Goal: Transaction & Acquisition: Purchase product/service

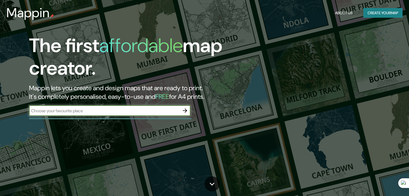
click at [165, 117] on div "​" at bounding box center [109, 111] width 161 height 12
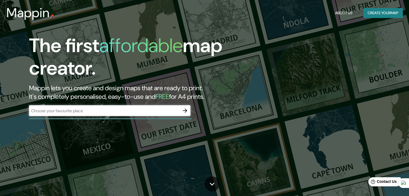
click at [181, 110] on button "button" at bounding box center [184, 110] width 11 height 11
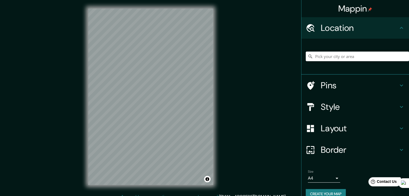
click at [324, 60] on input "Pick your city or area" at bounding box center [356, 57] width 103 height 10
type input "[PERSON_NAME], [GEOGRAPHIC_DATA][PERSON_NAME], [GEOGRAPHIC_DATA]"
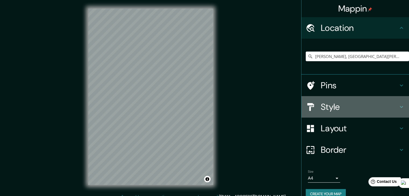
click at [335, 109] on h4 "Style" at bounding box center [358, 107] width 77 height 11
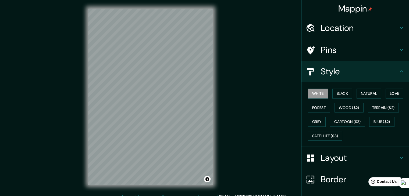
click at [344, 110] on div "White Black Natural Love Forest Wood ($2) Terrain ($2) Grey Cartoon ($2) Blue (…" at bounding box center [354, 114] width 107 height 65
click at [329, 135] on button "Satellite ($3)" at bounding box center [325, 136] width 34 height 10
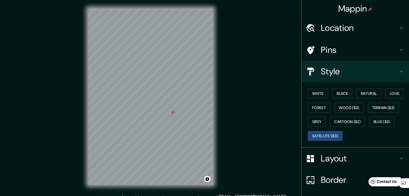
click at [171, 113] on div at bounding box center [172, 112] width 4 height 4
click at [323, 56] on div "Pins" at bounding box center [354, 49] width 107 height 21
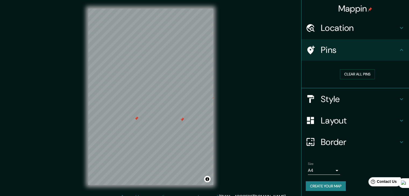
click at [359, 79] on div "Clear all pins" at bounding box center [356, 74] width 103 height 19
click at [355, 76] on button "Clear all pins" at bounding box center [357, 74] width 35 height 10
click at [243, 114] on div "Mappin Location [GEOGRAPHIC_DATA], [GEOGRAPHIC_DATA][PERSON_NAME], [GEOGRAPHIC_…" at bounding box center [204, 101] width 409 height 202
click at [348, 74] on button "Clear all pins" at bounding box center [357, 74] width 35 height 10
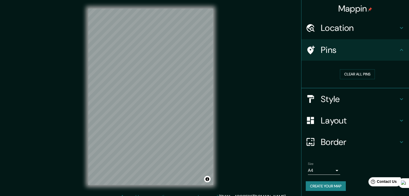
click at [214, 94] on div "© Mapbox © OpenStreetMap Improve this map © Maxar" at bounding box center [151, 97] width 142 height 194
click at [227, 127] on div "Mappin Location [GEOGRAPHIC_DATA], [GEOGRAPHIC_DATA][PERSON_NAME], [GEOGRAPHIC_…" at bounding box center [204, 101] width 409 height 202
click at [218, 114] on div "© Mapbox © OpenStreetMap Improve this map © Maxar" at bounding box center [151, 97] width 142 height 194
click at [76, 101] on div "Mappin Location [GEOGRAPHIC_DATA], [GEOGRAPHIC_DATA][PERSON_NAME], [GEOGRAPHIC_…" at bounding box center [204, 101] width 409 height 202
click at [157, 98] on div at bounding box center [159, 96] width 4 height 4
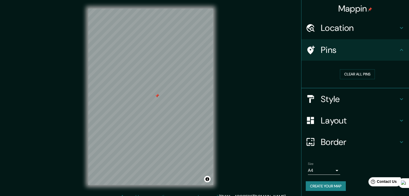
click at [156, 95] on div at bounding box center [157, 96] width 4 height 4
click at [87, 84] on div "© Mapbox © OpenStreetMap Improve this map © Maxar" at bounding box center [151, 97] width 142 height 194
click at [162, 118] on div at bounding box center [163, 117] width 4 height 4
click at [168, 115] on div at bounding box center [167, 115] width 4 height 4
click at [172, 117] on div at bounding box center [172, 118] width 4 height 4
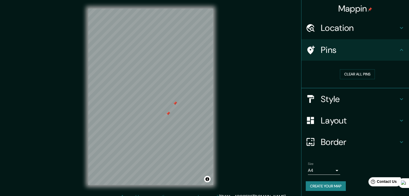
click at [175, 105] on div at bounding box center [175, 103] width 4 height 4
click at [332, 99] on h4 "Style" at bounding box center [358, 99] width 77 height 11
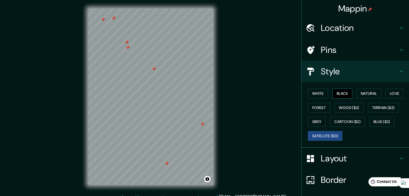
click at [342, 95] on button "Black" at bounding box center [342, 94] width 20 height 10
click at [321, 93] on button "White" at bounding box center [318, 94] width 20 height 10
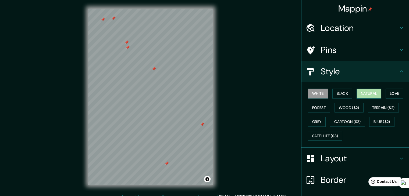
click at [359, 95] on button "Natural" at bounding box center [368, 94] width 25 height 10
click at [323, 107] on button "Forest" at bounding box center [319, 108] width 22 height 10
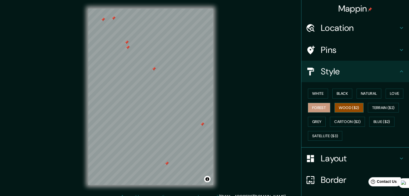
click at [339, 110] on button "Wood ($2)" at bounding box center [348, 108] width 29 height 10
click at [376, 110] on button "Terrain ($2)" at bounding box center [383, 108] width 31 height 10
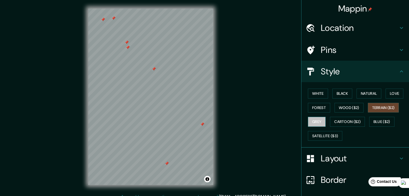
click at [314, 117] on button "Grey" at bounding box center [317, 122] width 18 height 10
click at [347, 131] on div "White Black Natural Love Forest Wood ($2) Terrain ($2) Grey Cartoon ($2) Blue (…" at bounding box center [356, 115] width 103 height 56
click at [344, 122] on button "Cartoon ($2)" at bounding box center [347, 122] width 35 height 10
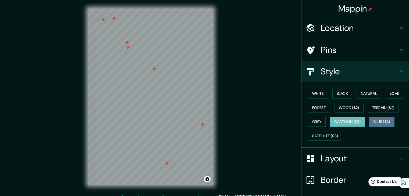
click at [373, 123] on button "Blue ($2)" at bounding box center [381, 122] width 25 height 10
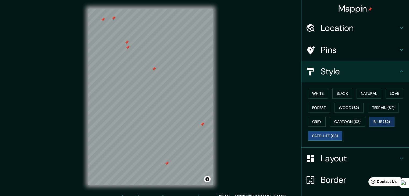
click at [316, 131] on button "Satellite ($3)" at bounding box center [325, 136] width 34 height 10
click at [334, 94] on button "Black" at bounding box center [342, 94] width 20 height 10
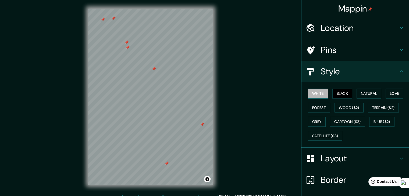
click at [315, 91] on button "White" at bounding box center [318, 94] width 20 height 10
click at [360, 96] on button "Natural" at bounding box center [368, 94] width 25 height 10
